Goal: Task Accomplishment & Management: Manage account settings

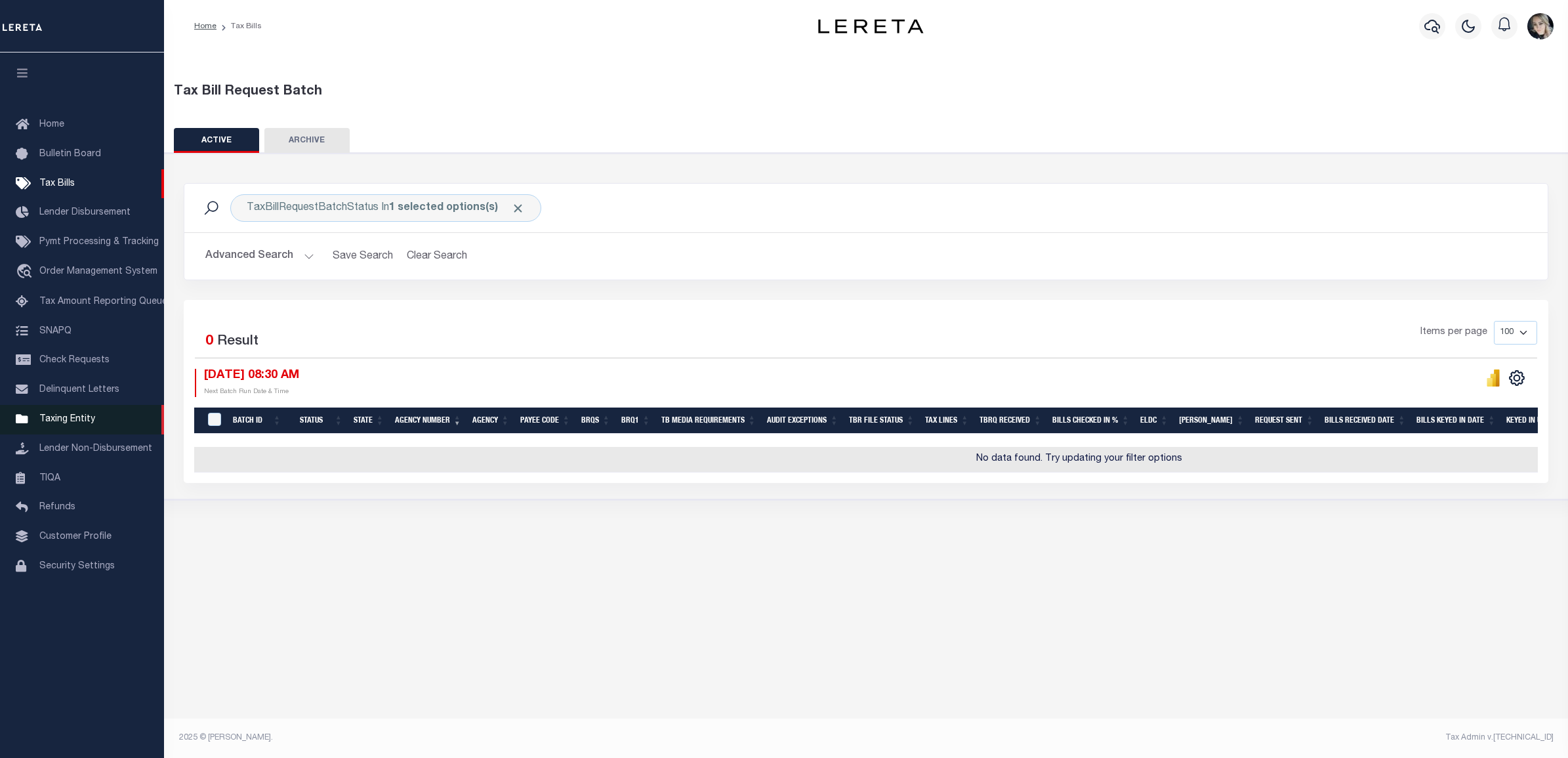
click at [71, 431] on link "Taxing Entity" at bounding box center [82, 420] width 164 height 30
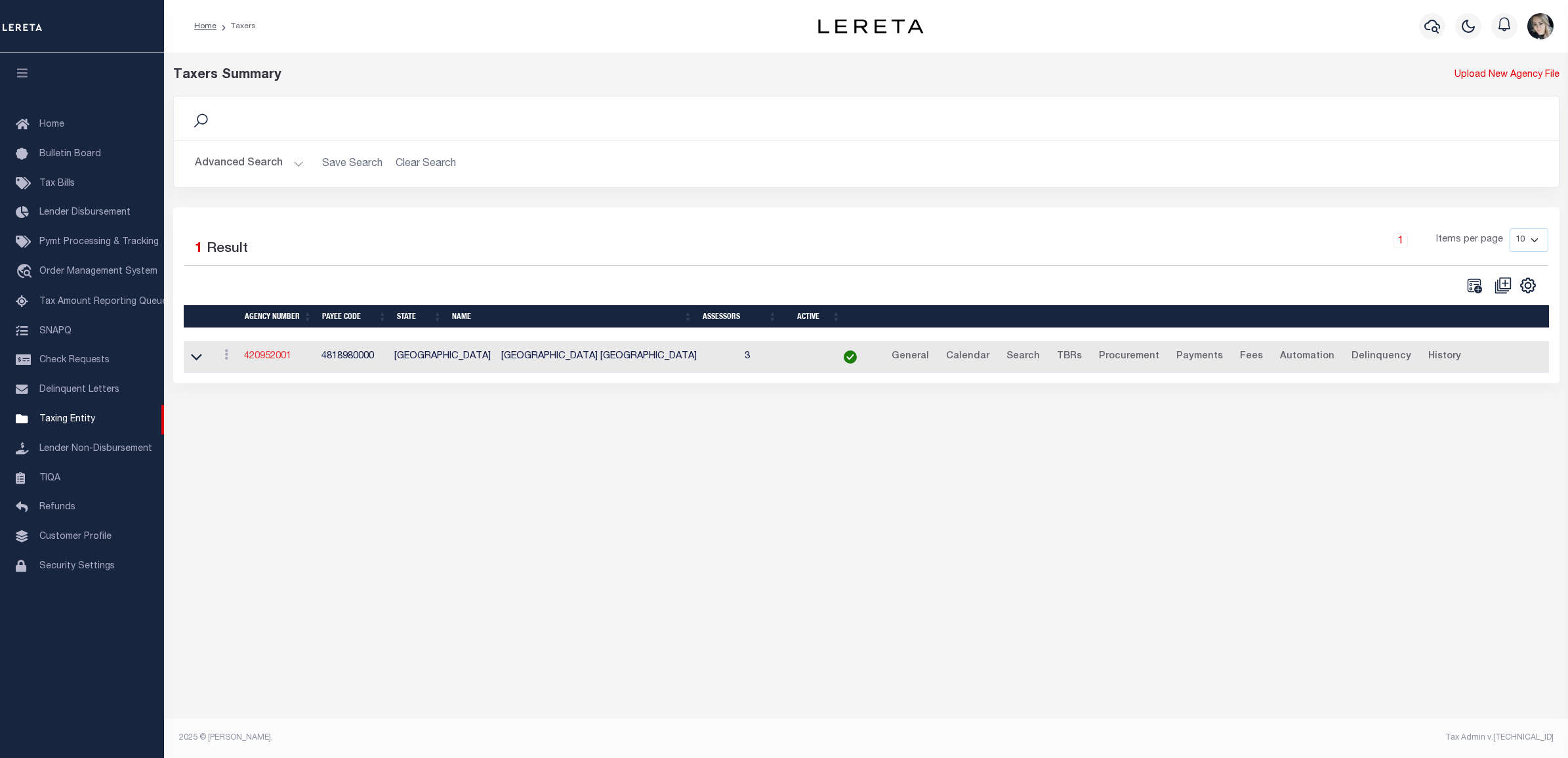
click at [289, 359] on link "420952001" at bounding box center [268, 357] width 47 height 9
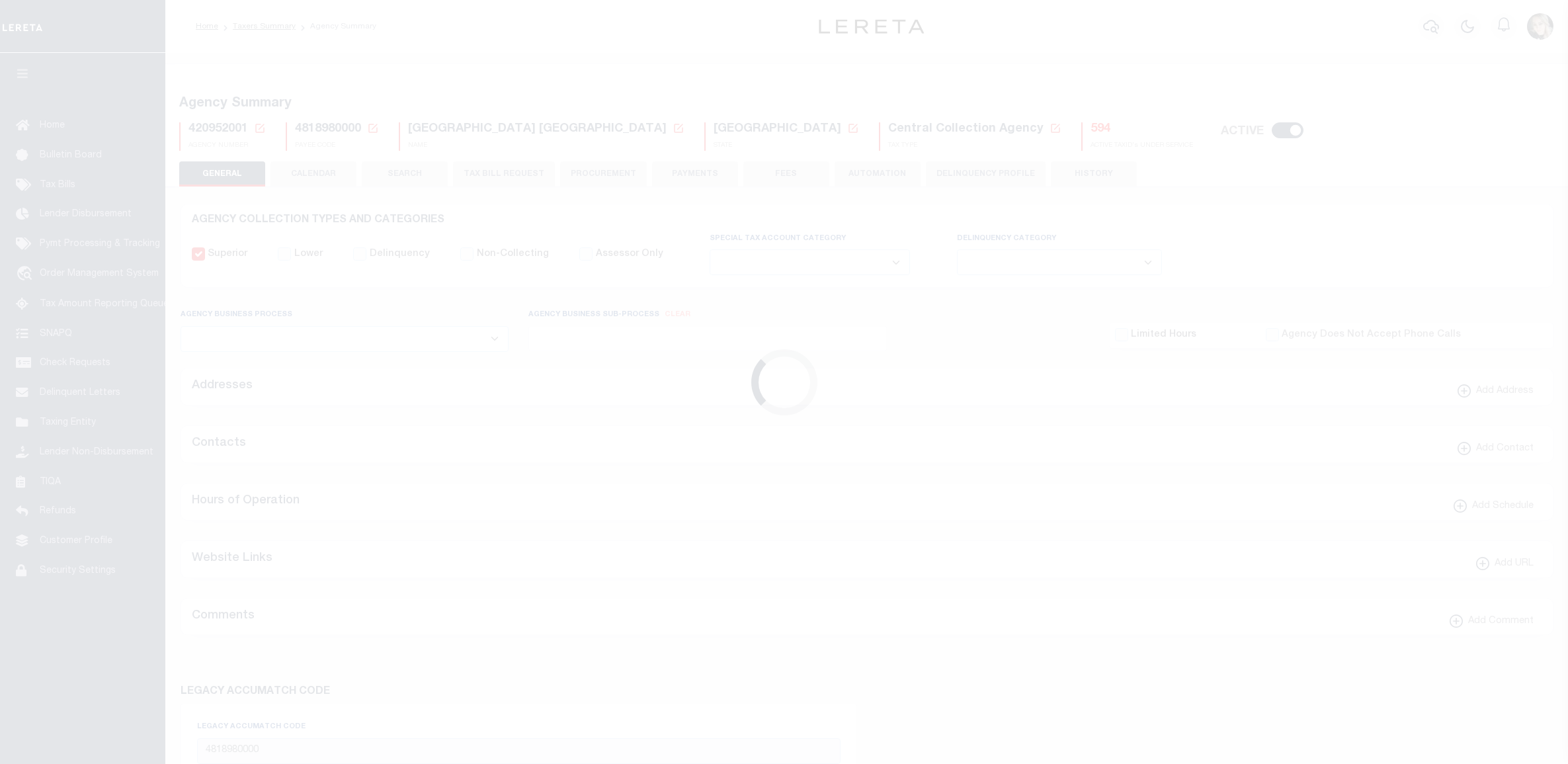
select select
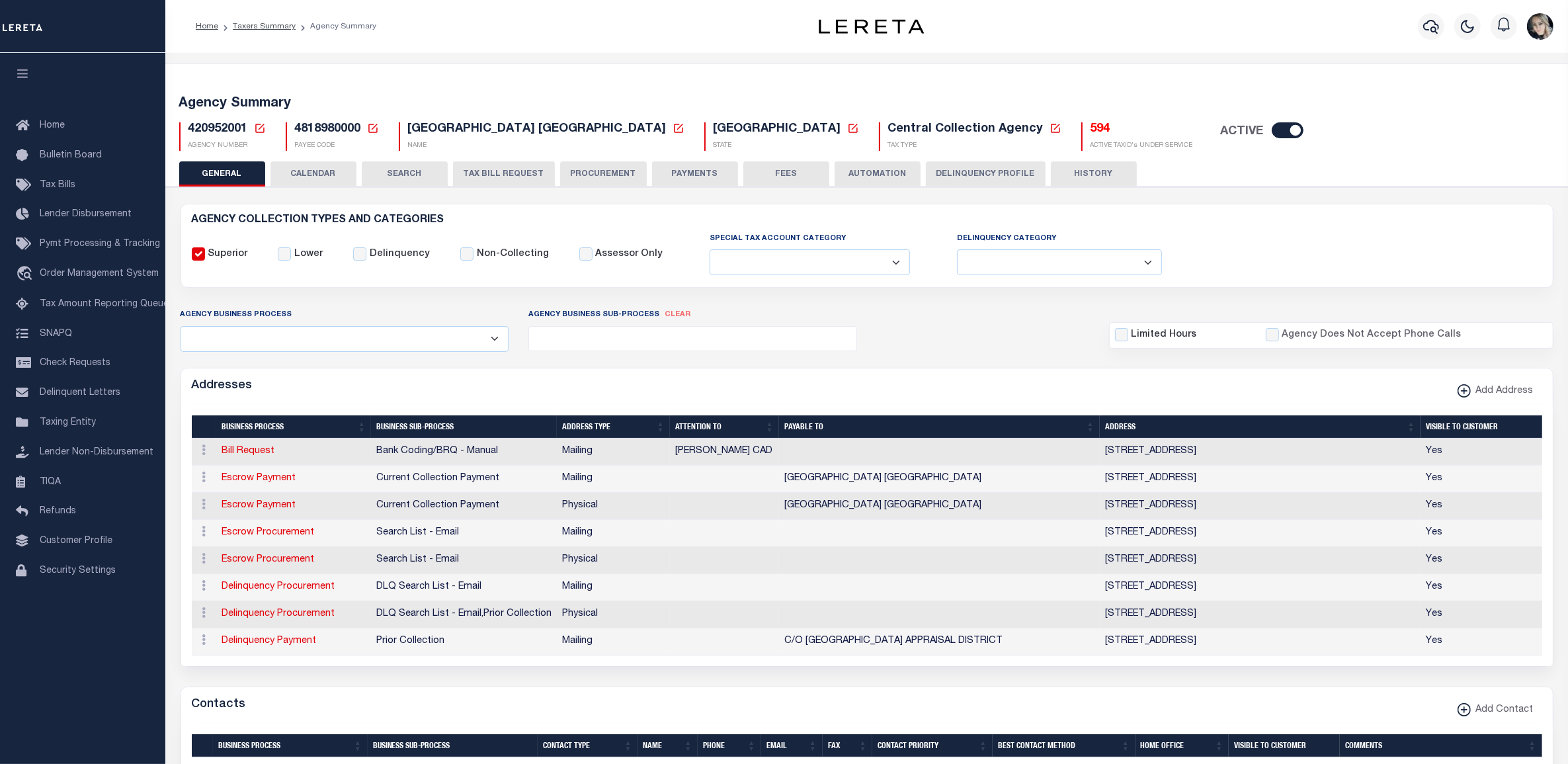
click at [263, 130] on icon at bounding box center [260, 129] width 10 height 10
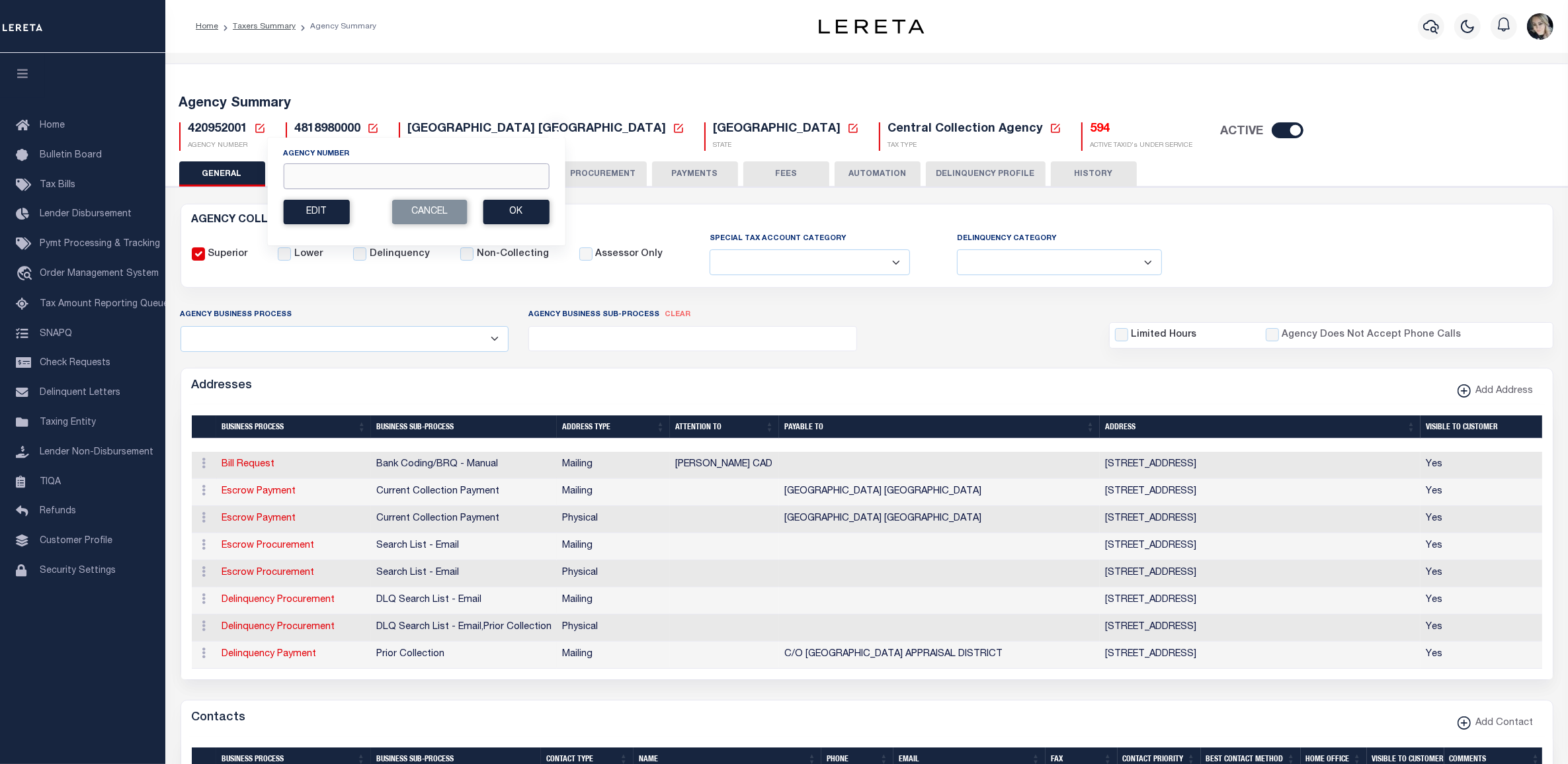
click at [323, 169] on input "Agency Number" at bounding box center [416, 176] width 266 height 26
paste input "421700000"
type input "421700000"
click at [528, 217] on button "Ok" at bounding box center [515, 212] width 66 height 25
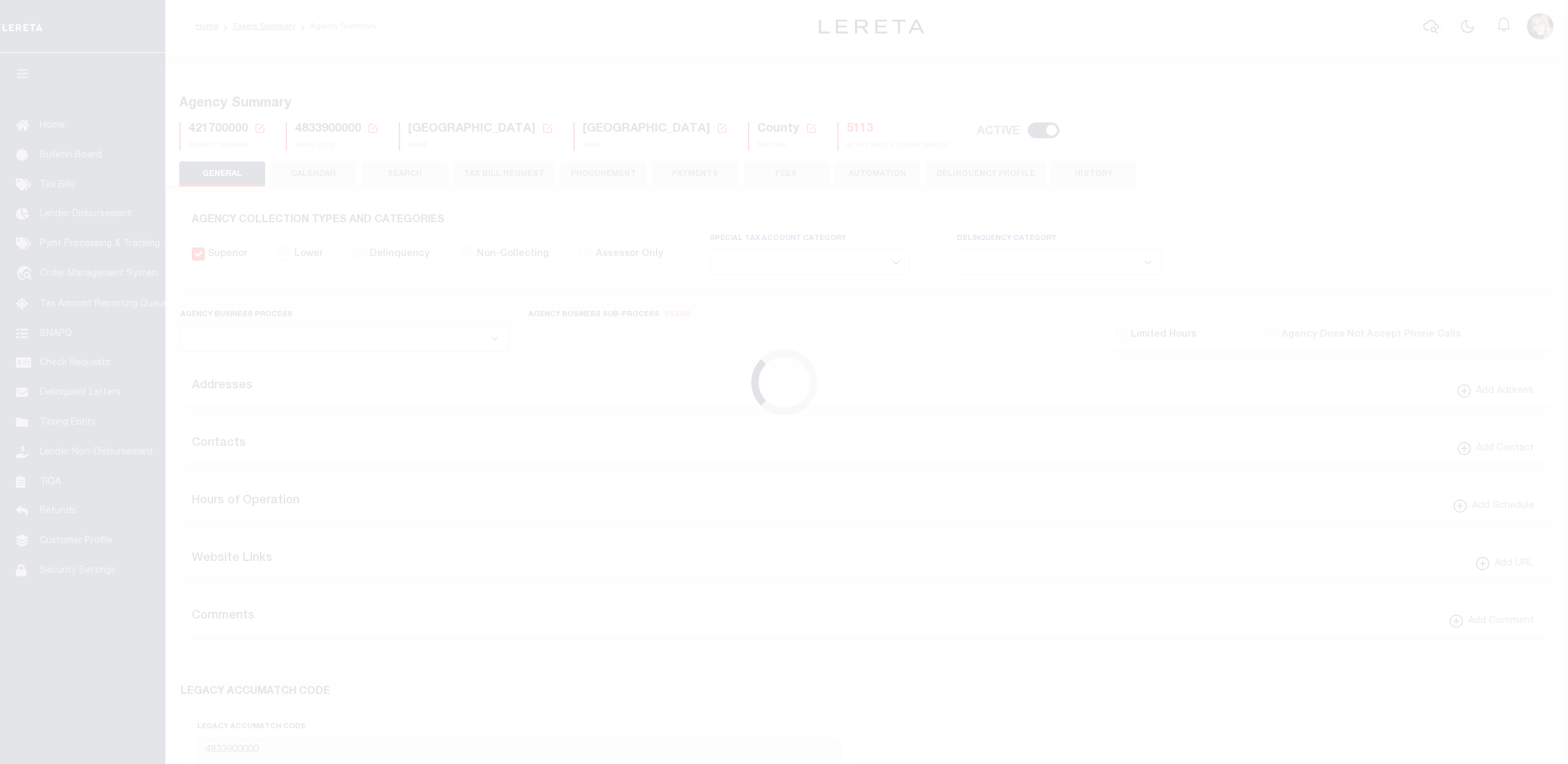
select select
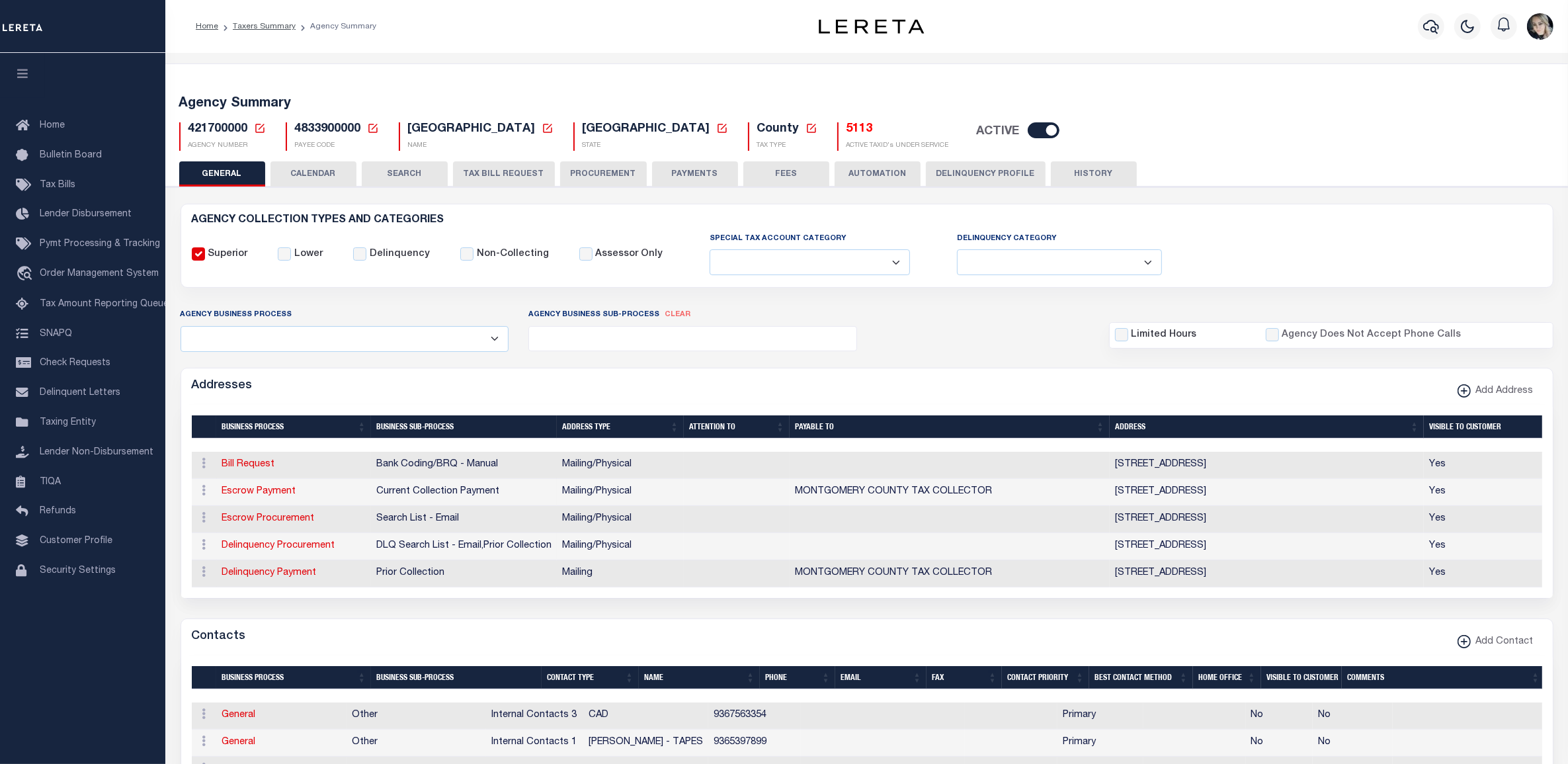
click at [717, 177] on button "PAYMENTS" at bounding box center [695, 174] width 86 height 25
click at [481, 169] on button "TAX BILL REQUEST" at bounding box center [504, 174] width 102 height 25
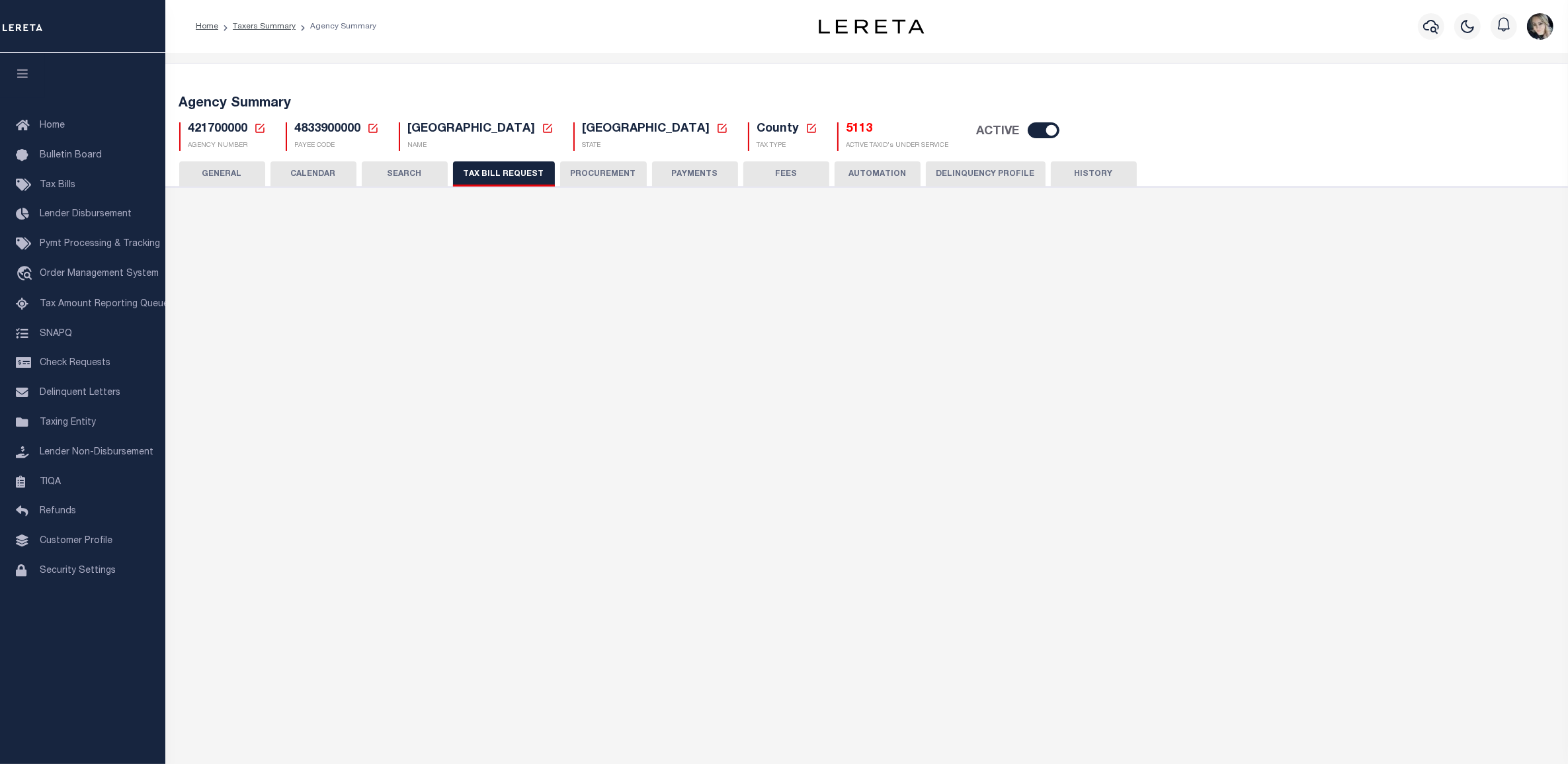
select select "28"
checkbox input "false"
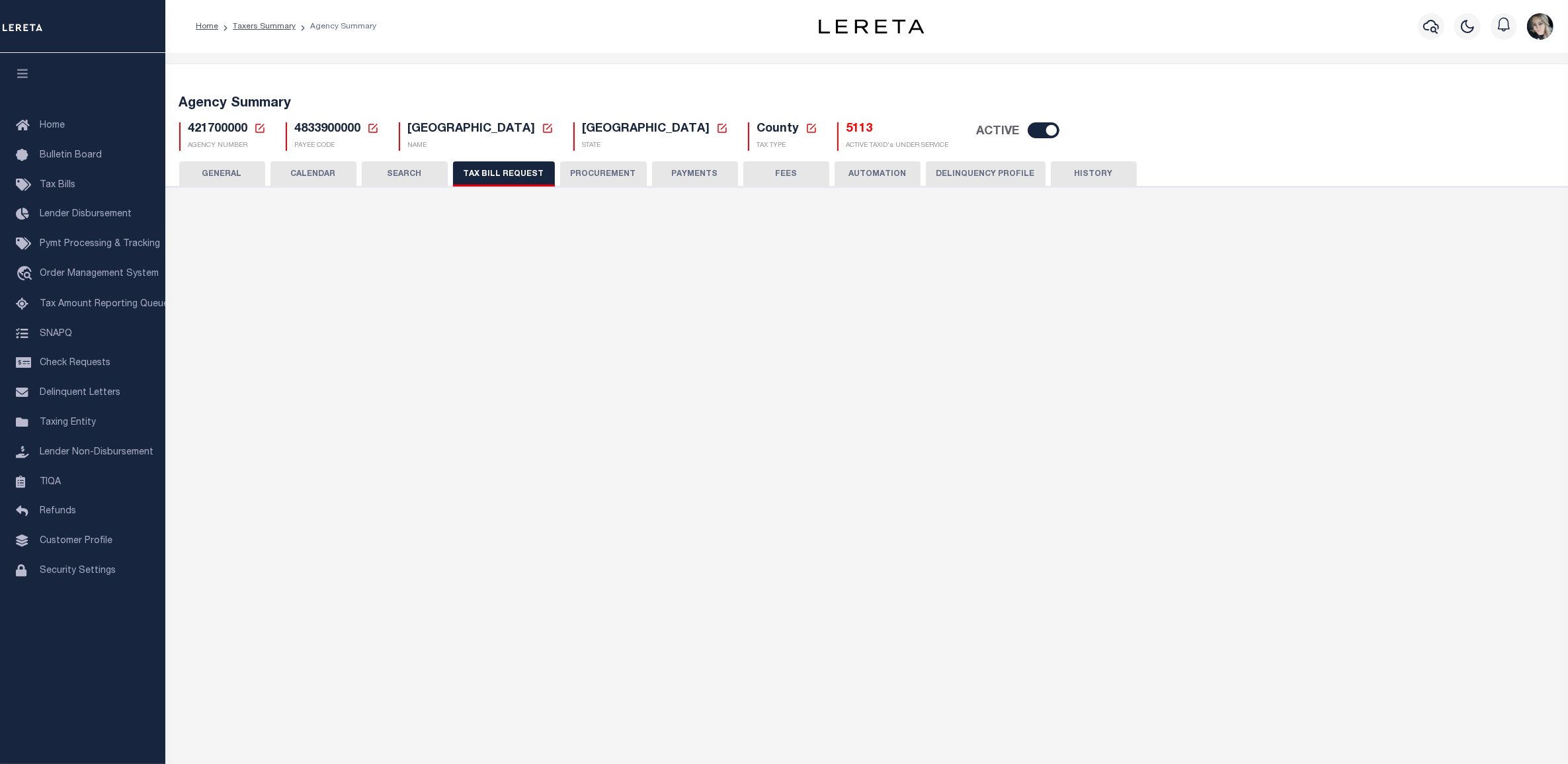
select select "22"
select select "true"
select select "13"
type input "21984692"
select select
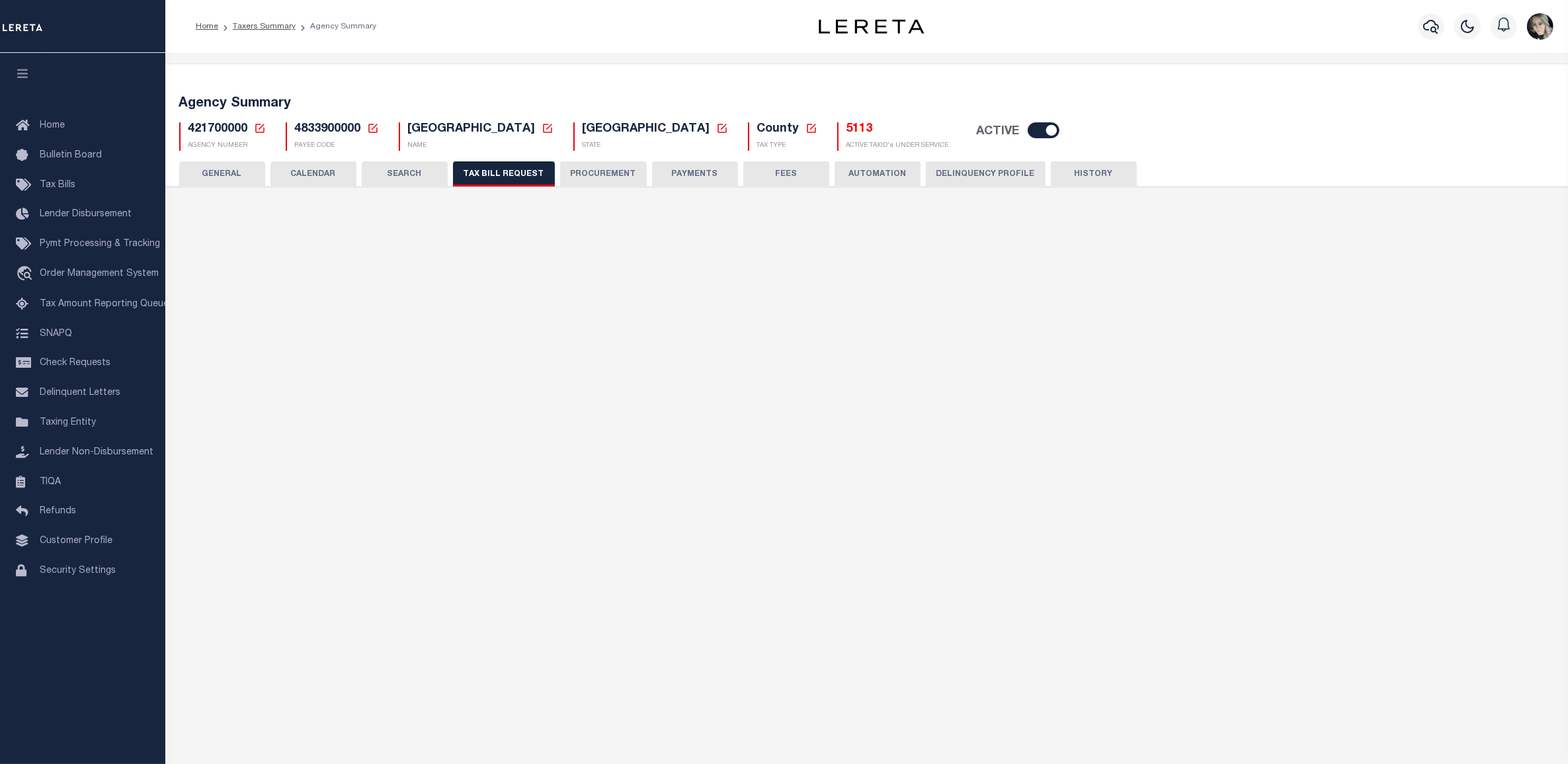
select select "7803021001"
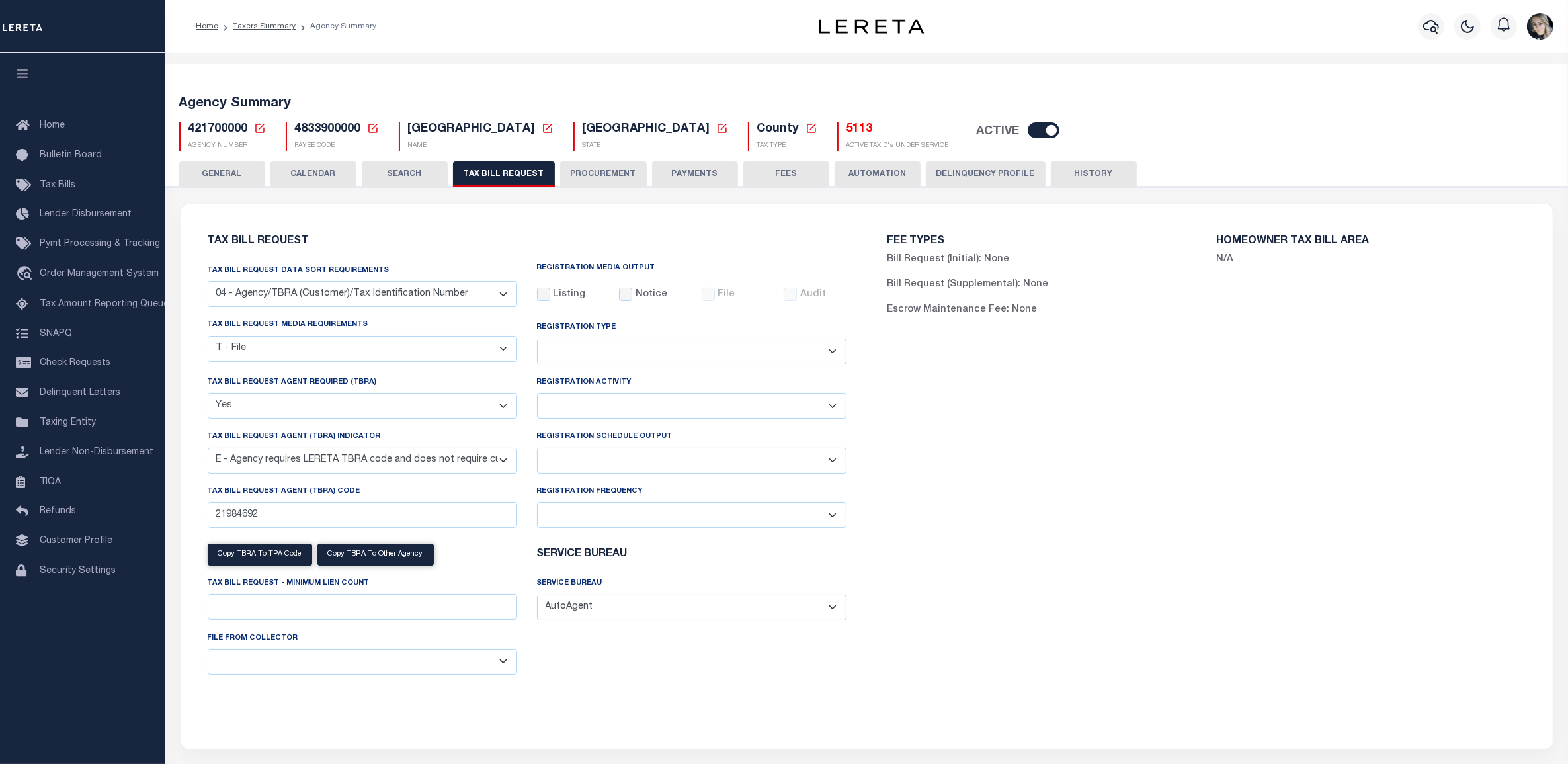
click at [621, 514] on select "Daily Monthly - First Day of the Month Monthly - Last Day of the Month Monthly …" at bounding box center [692, 515] width 309 height 26
click at [596, 463] on select "Delta File Full File" at bounding box center [692, 460] width 309 height 26
select select "1"
click at [537, 451] on select "Delta File Full File" at bounding box center [692, 460] width 309 height 26
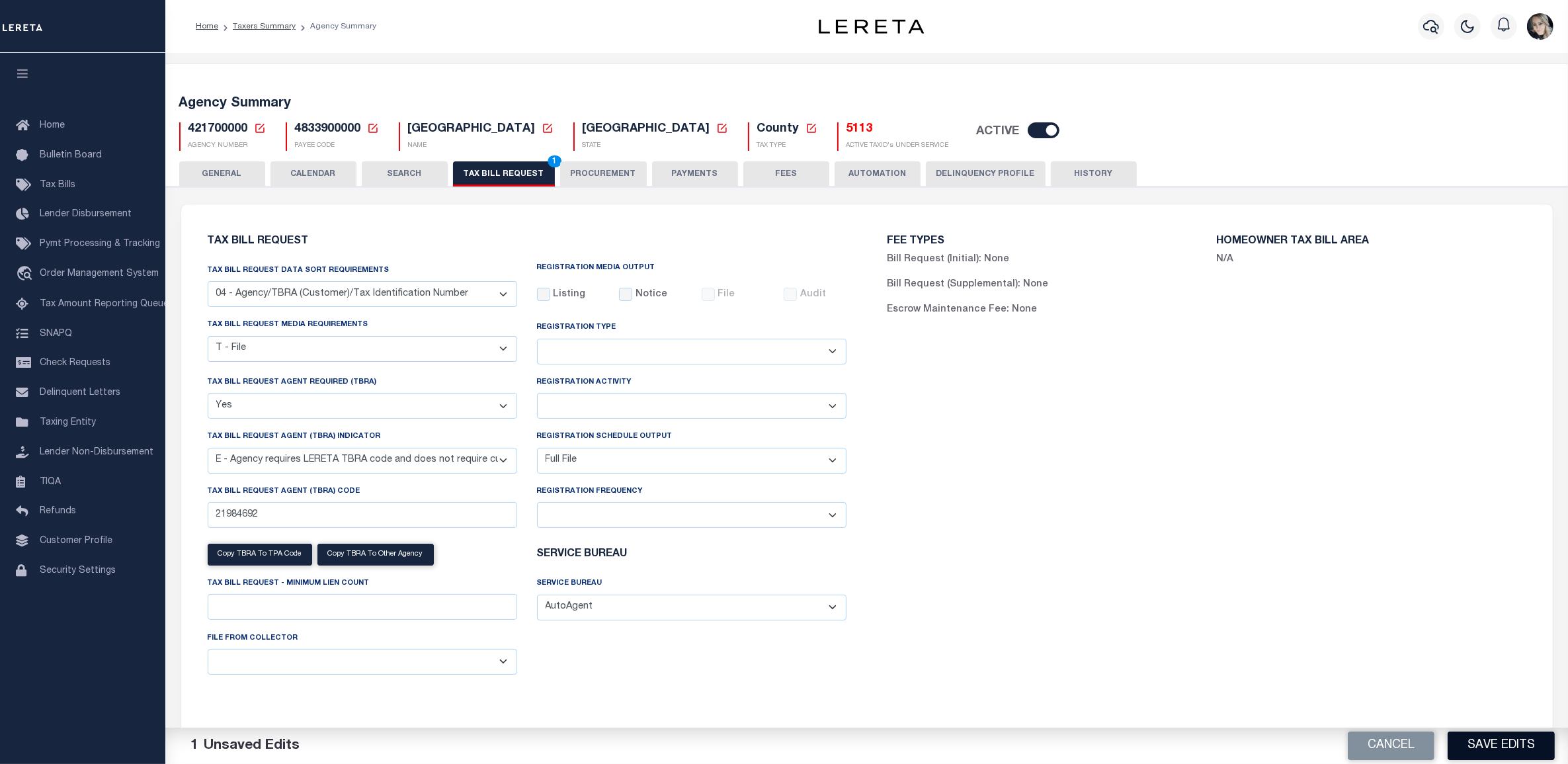
click at [1469, 734] on button "Save Edits" at bounding box center [1501, 746] width 107 height 29
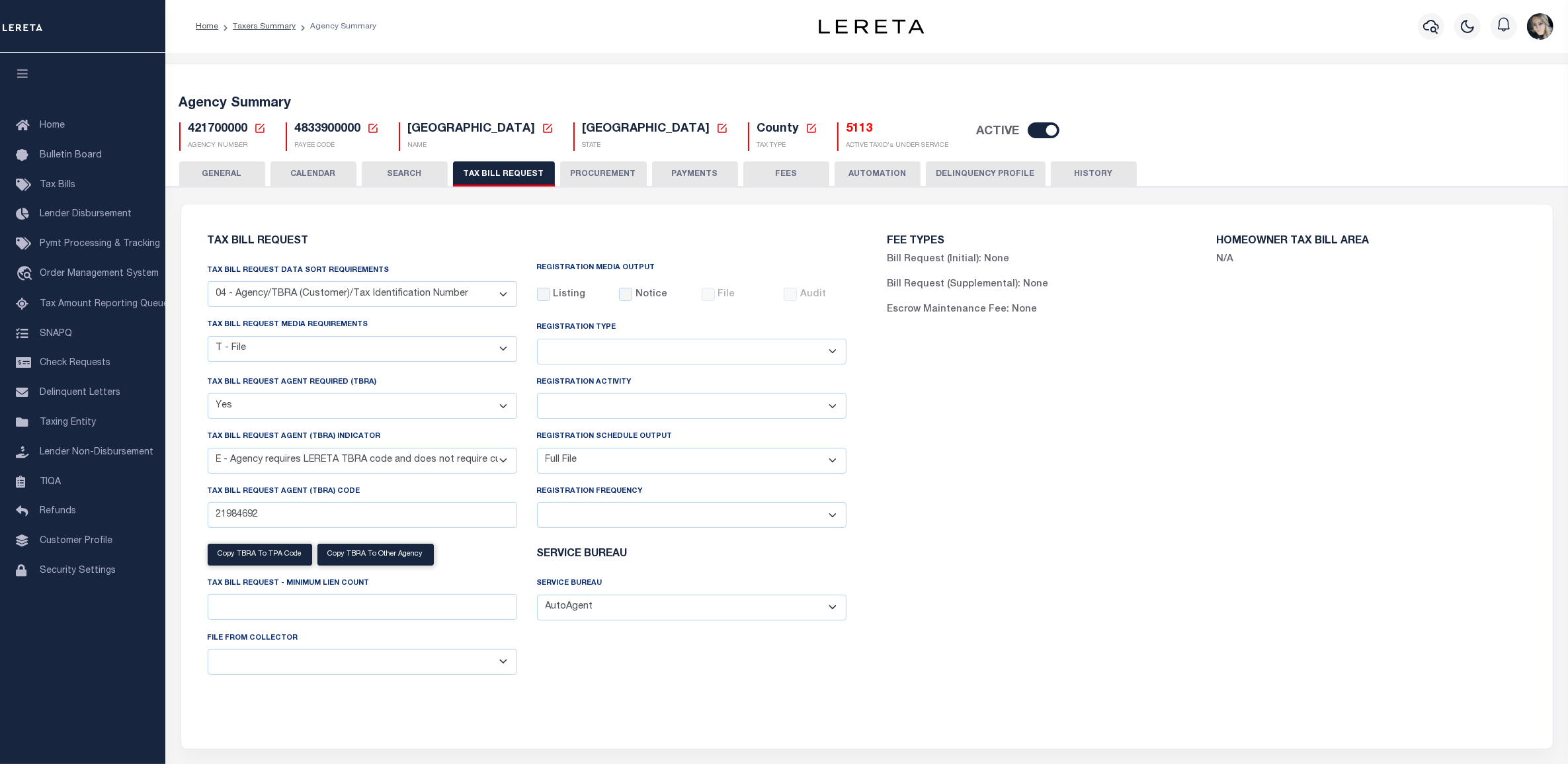
click at [258, 129] on icon at bounding box center [259, 128] width 12 height 12
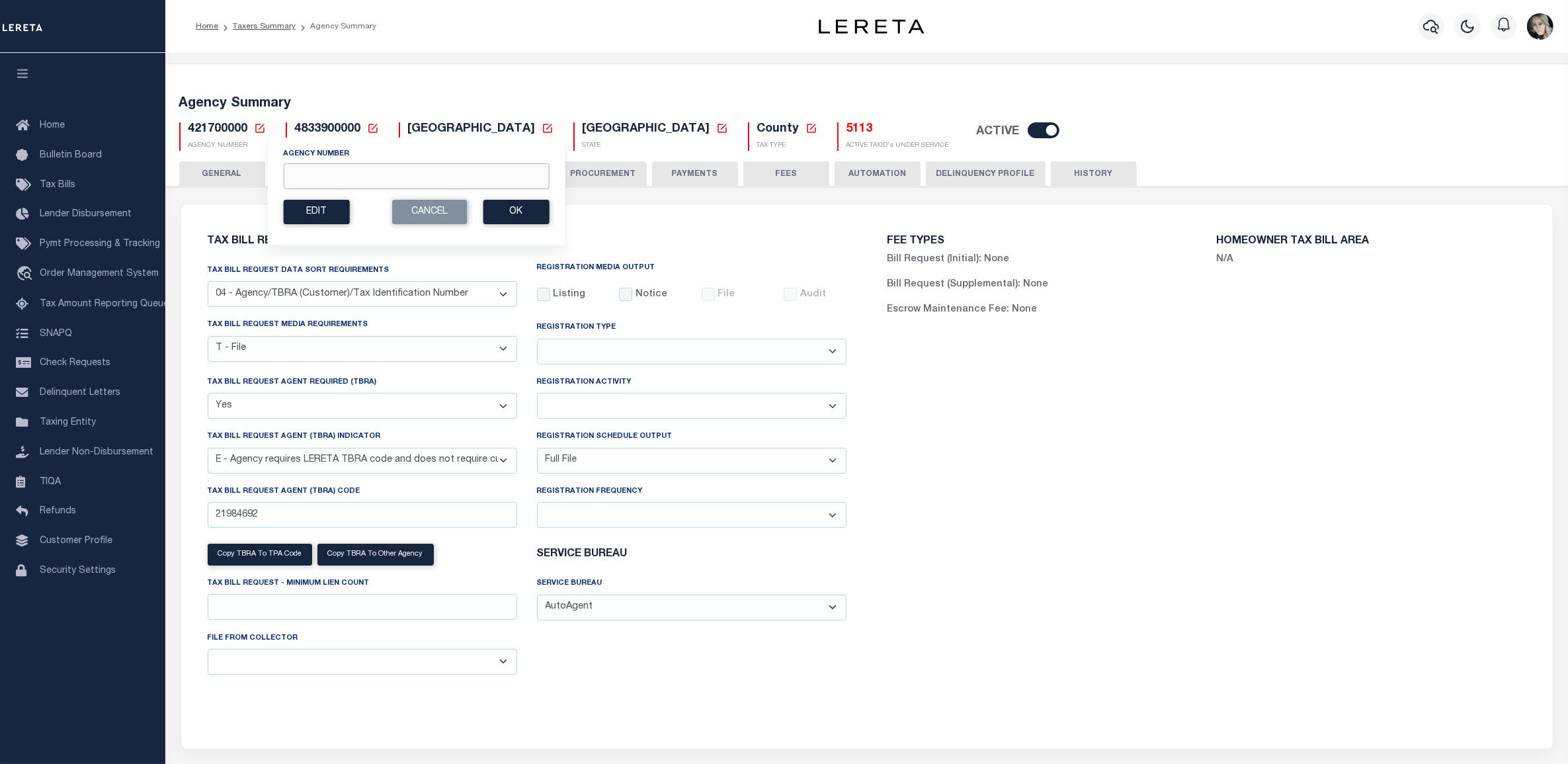
click at [306, 174] on input "Agency Number" at bounding box center [416, 176] width 266 height 26
paste input "420952001"
type input "420952001"
click at [525, 213] on button "Ok" at bounding box center [515, 212] width 66 height 25
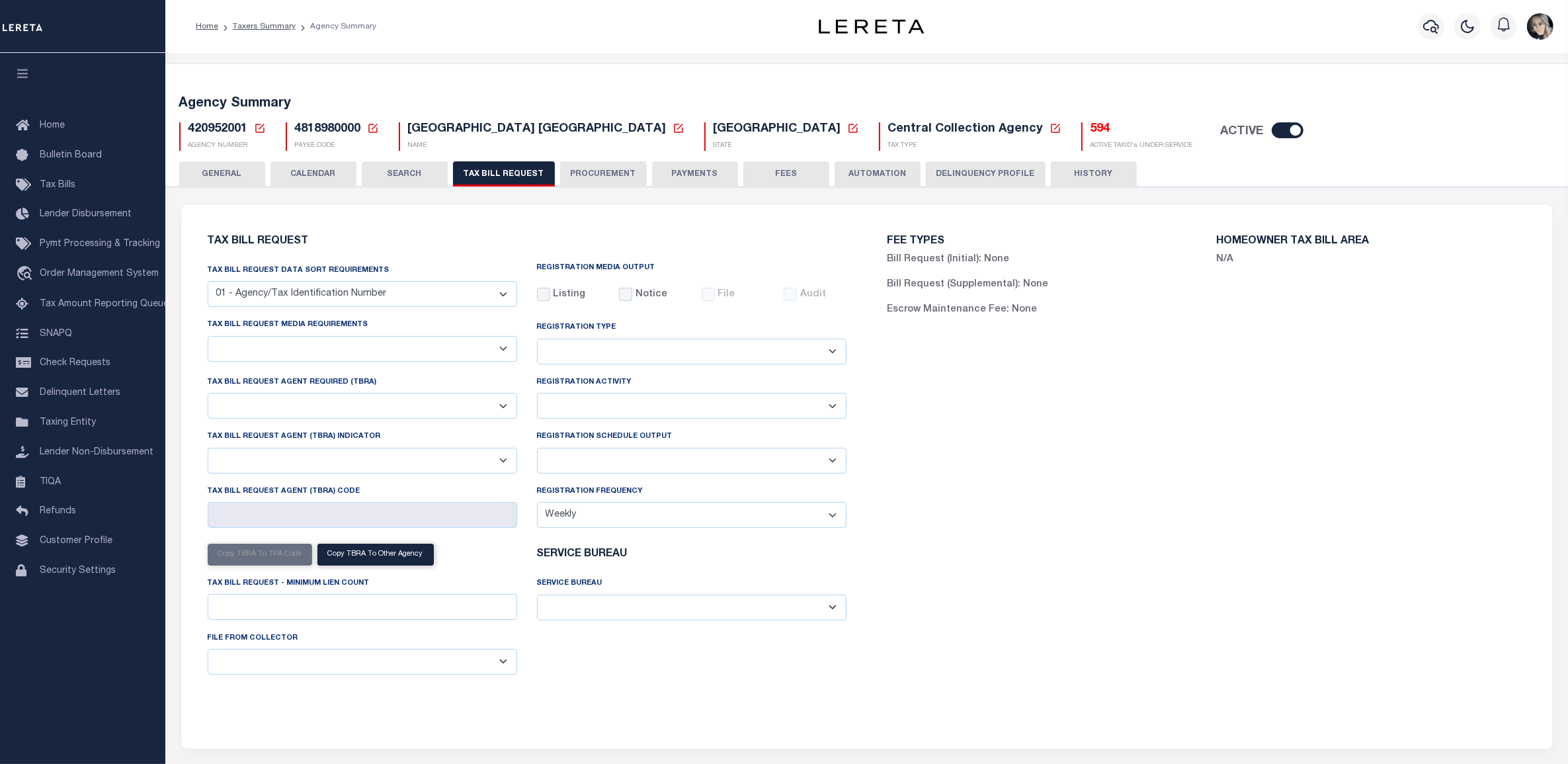
select select "29"
select select "22"
select select "false"
select select "13"
select select "1"
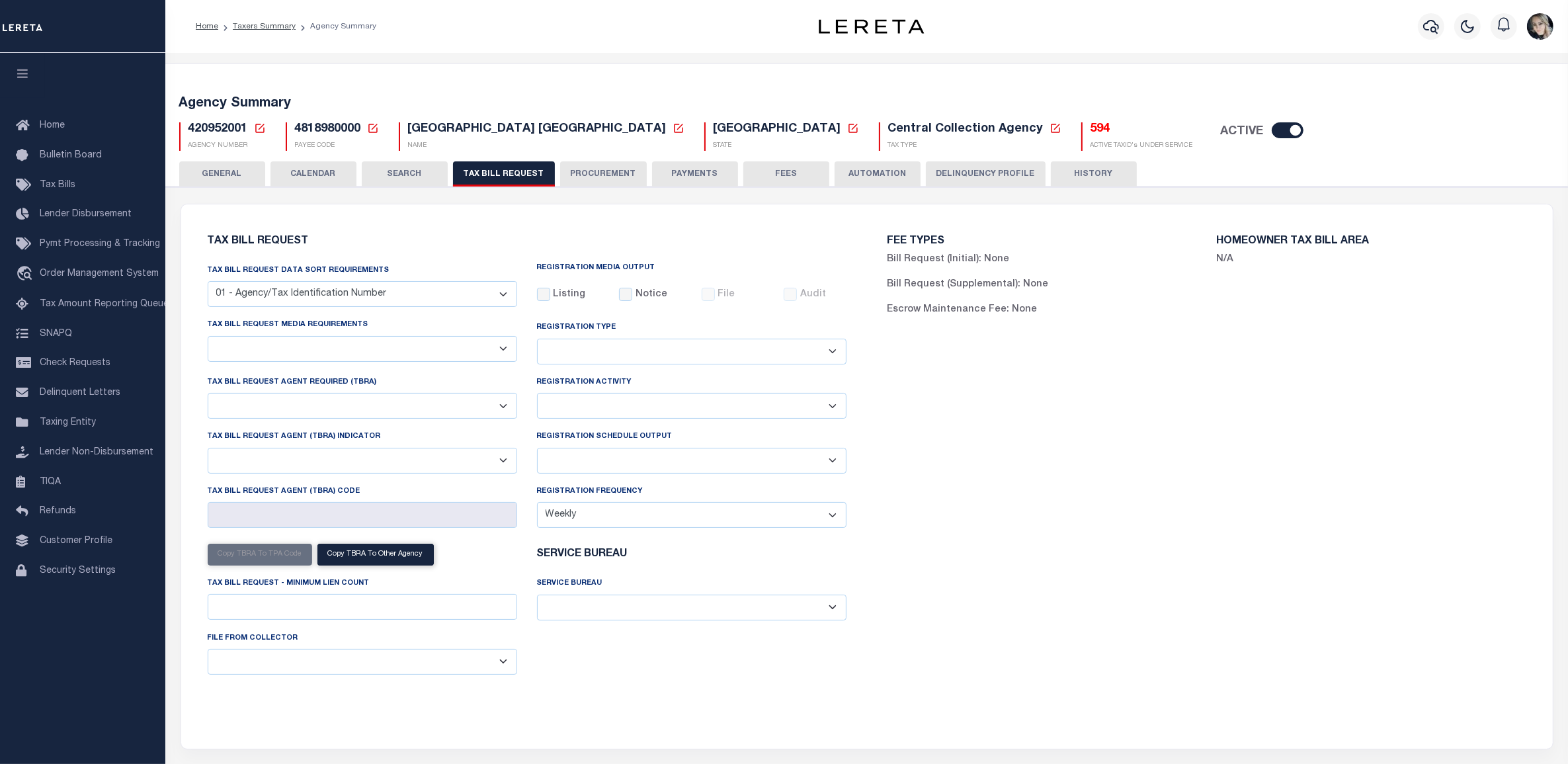
select select
click at [1090, 129] on h5 "594" at bounding box center [1141, 129] width 102 height 14
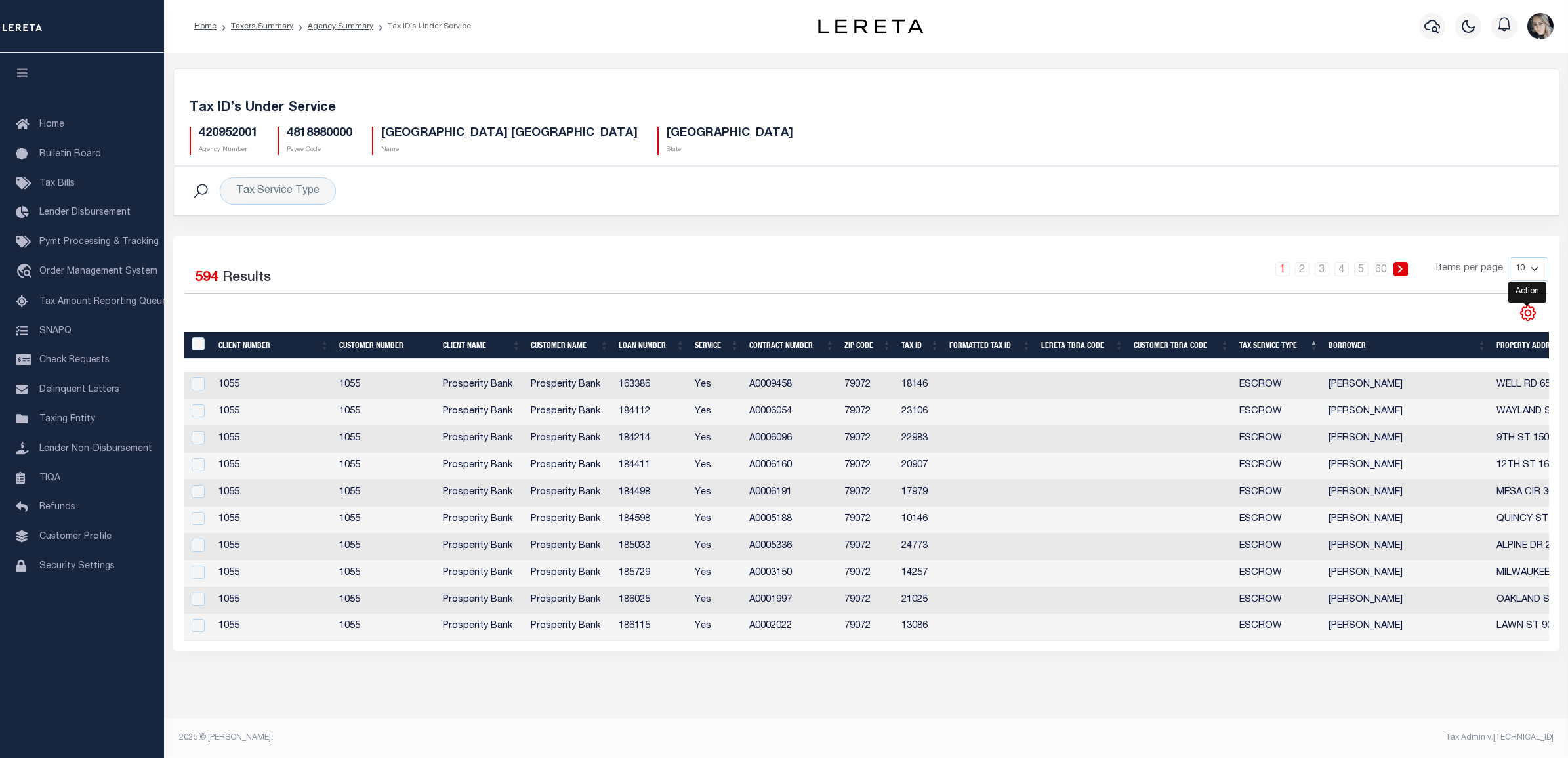
click at [1527, 316] on icon "" at bounding box center [1528, 313] width 6 height 6
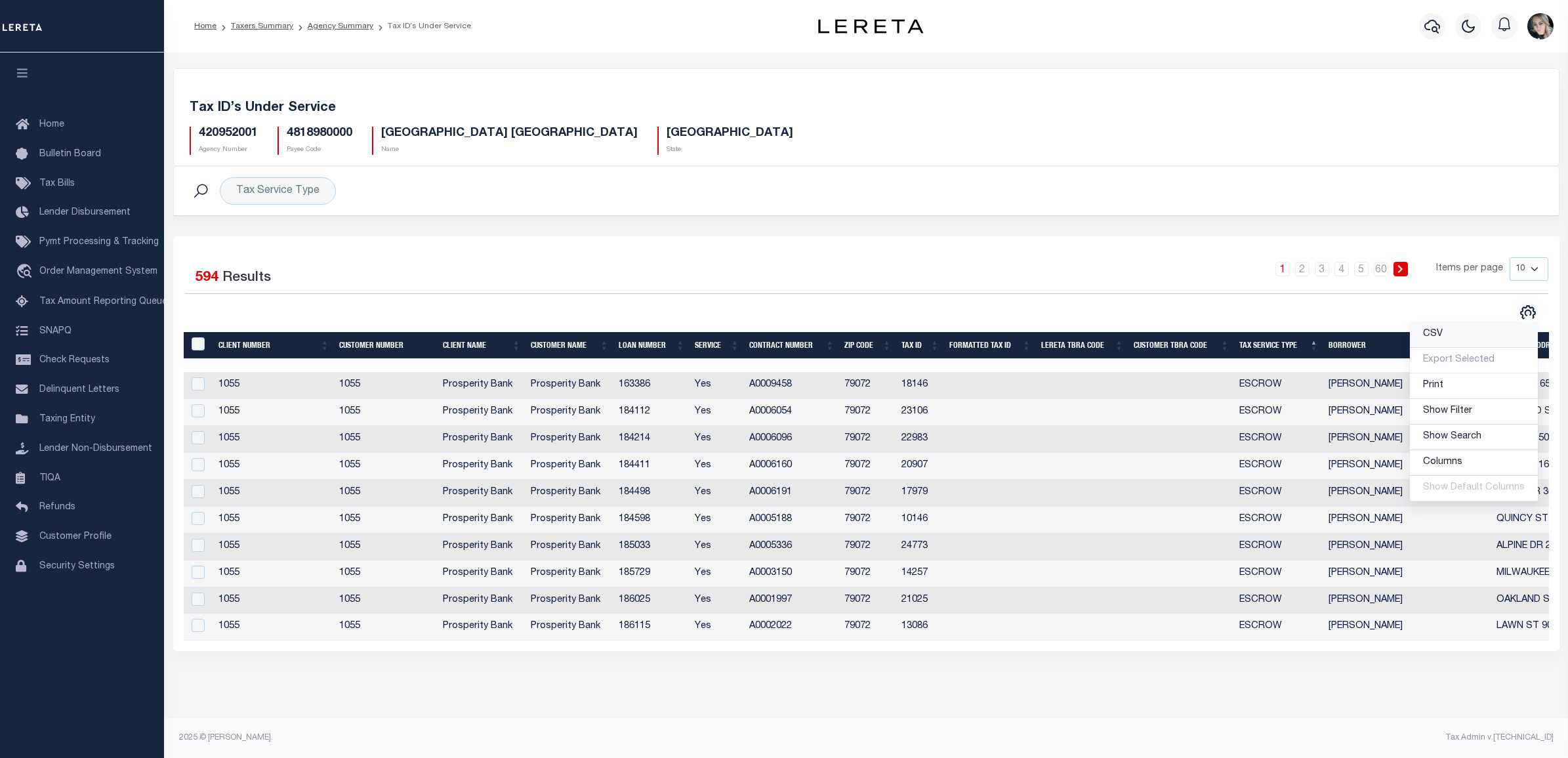
click at [1483, 338] on link "CSV" at bounding box center [1474, 335] width 128 height 26
